Goal: Check status: Check status

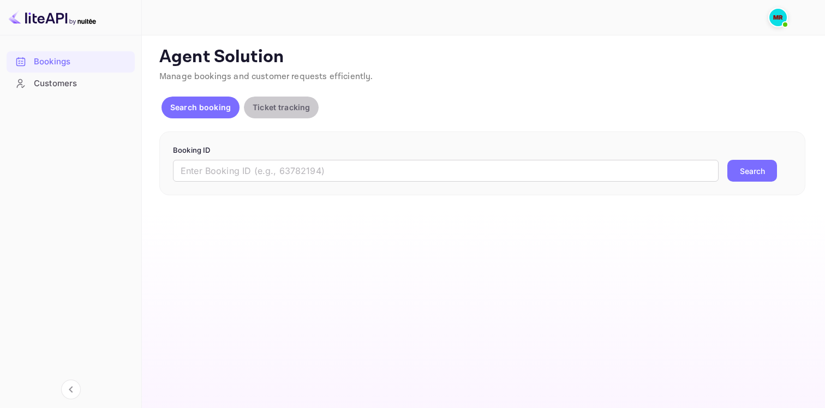
click at [288, 101] on p "Ticket tracking" at bounding box center [281, 106] width 57 height 11
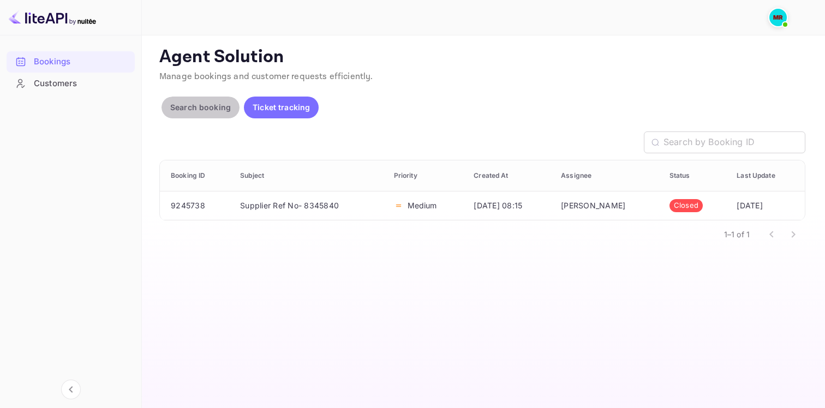
click at [205, 99] on button "Search booking" at bounding box center [200, 108] width 78 height 22
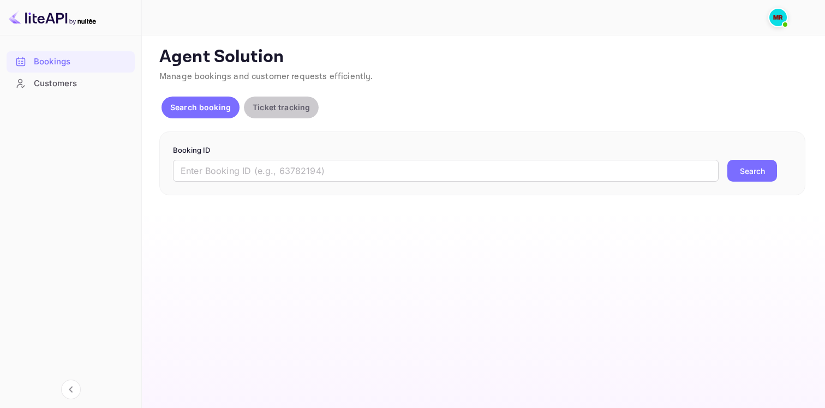
click at [274, 103] on p "Ticket tracking" at bounding box center [281, 106] width 57 height 11
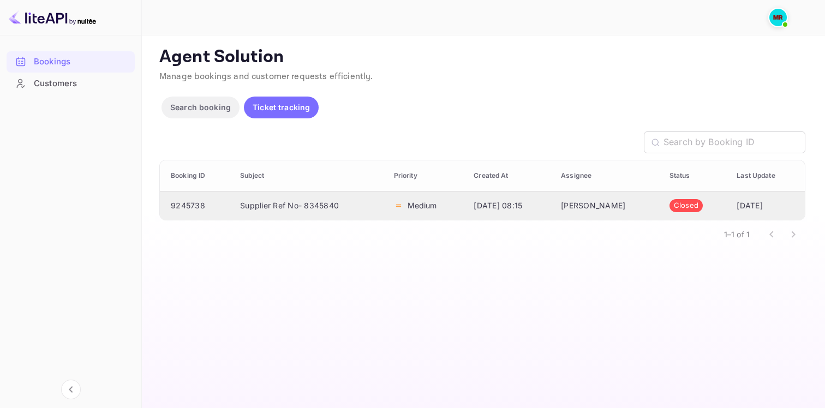
click at [338, 203] on td "Supplier Ref No- 8345840" at bounding box center [307, 205] width 153 height 29
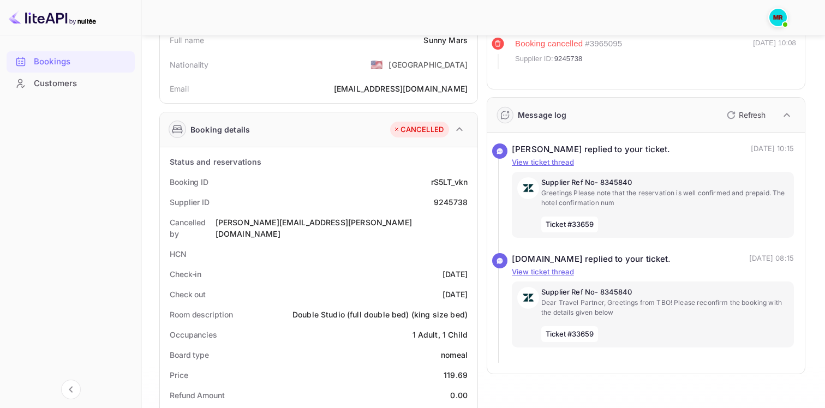
scroll to position [98, 0]
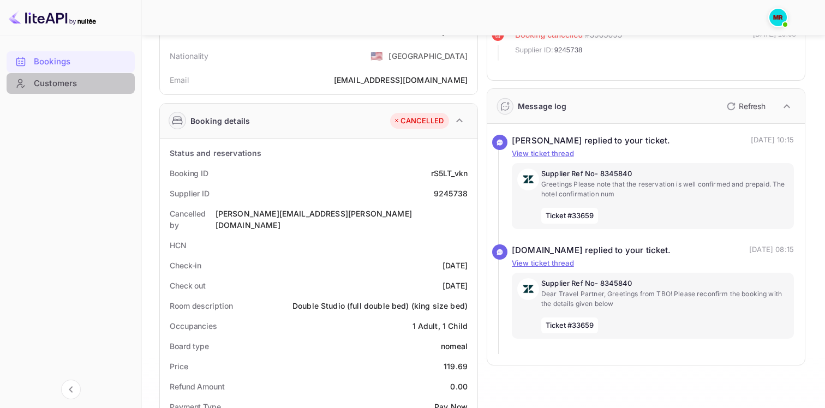
click at [86, 79] on div "Customers" at bounding box center [81, 83] width 95 height 13
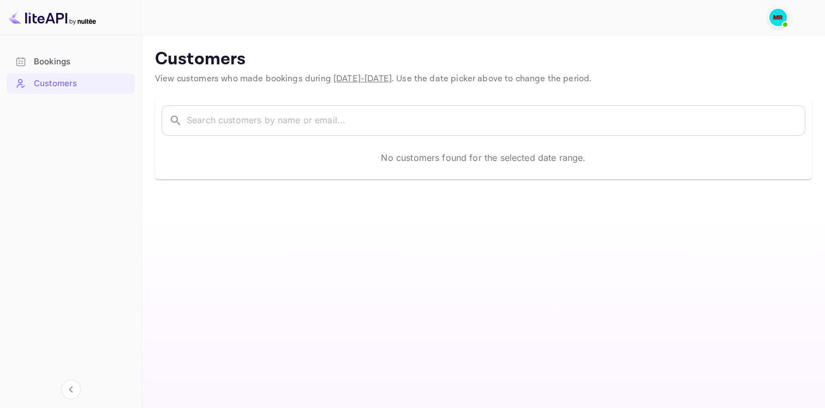
click at [779, 16] on img at bounding box center [777, 17] width 17 height 17
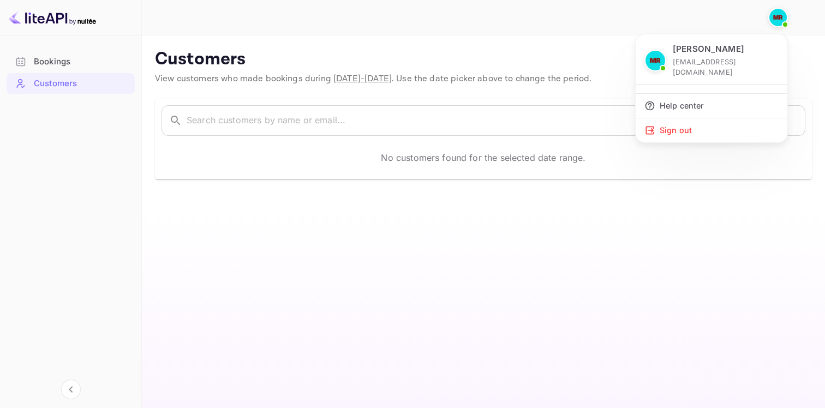
click at [472, 215] on div at bounding box center [412, 204] width 825 height 408
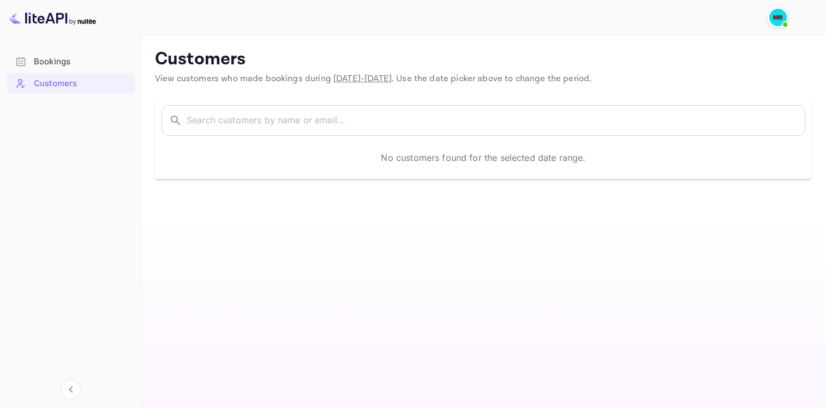
click at [469, 237] on main "Customers View customers who made bookings during [DATE] - [DATE] . Use the dat…" at bounding box center [483, 221] width 683 height 373
